Goal: Check status: Check status

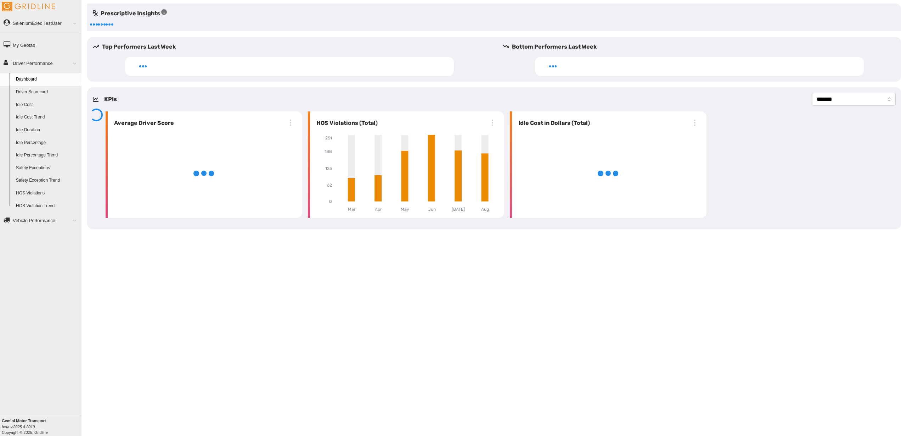
select select "**********"
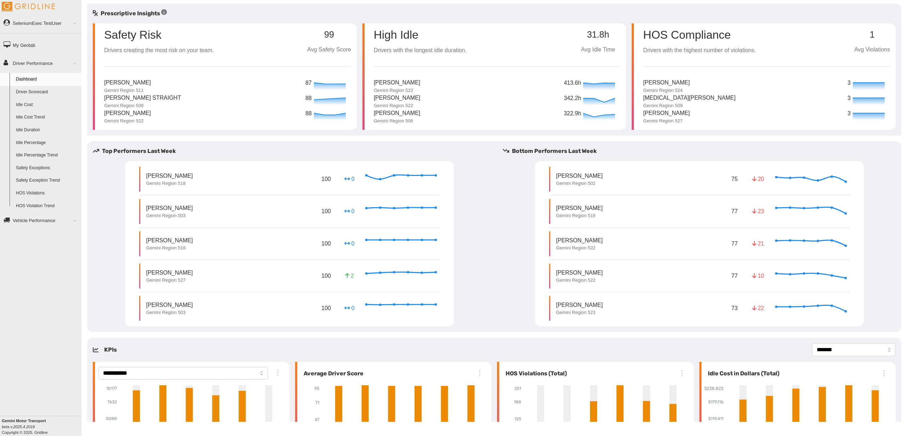
click at [47, 91] on link "Driver Scorecard" at bounding box center [47, 92] width 69 height 13
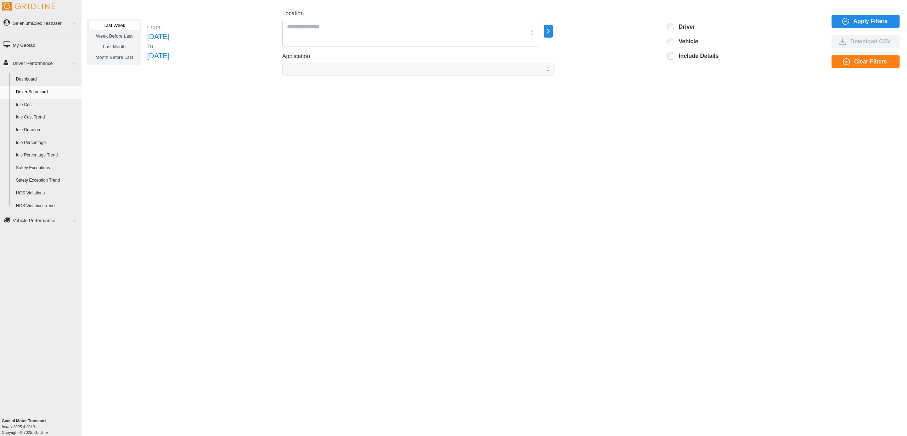
click at [904, 15] on div "Last Week Week Before Last Last Month Month Before Last From: [DATE] To: [DATE]…" at bounding box center [495, 213] width 826 height 418
click at [886, 19] on span "Apply Filters" at bounding box center [871, 21] width 34 height 12
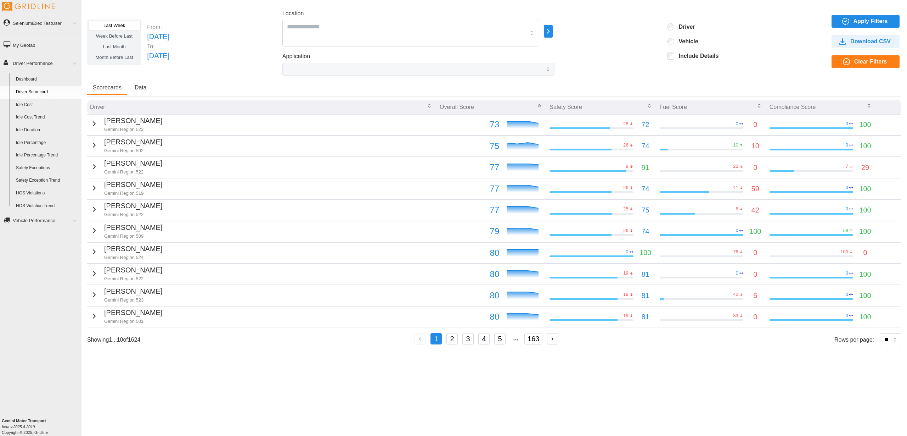
click at [122, 93] on button "Scorecards" at bounding box center [107, 87] width 40 height 13
click at [133, 91] on button "Data" at bounding box center [140, 87] width 23 height 13
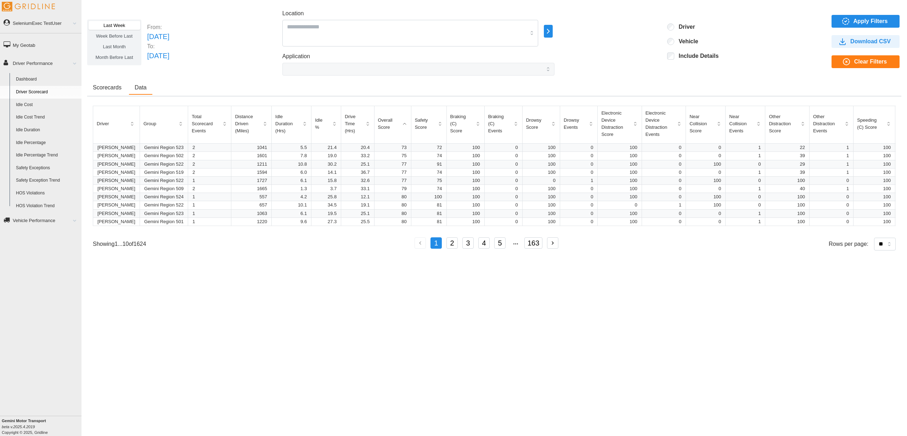
click at [115, 91] on button "Scorecards" at bounding box center [107, 87] width 40 height 13
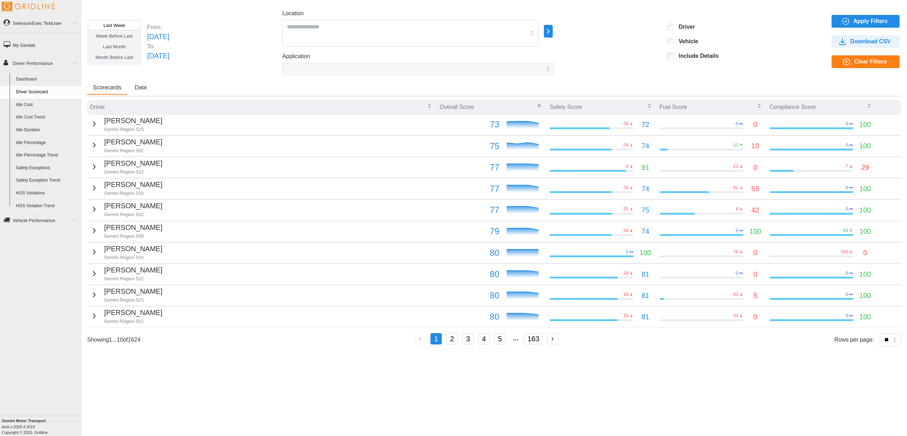
click at [59, 22] on link "SeleniumExec TestUser" at bounding box center [41, 23] width 82 height 16
